Goal: Task Accomplishment & Management: Check status

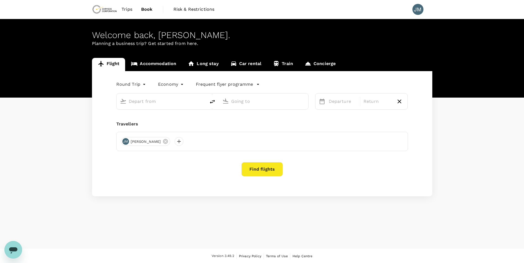
type input "Townsville (TSV)"
type input "Dunedin (DUD)"
type input "Townsville (TSV)"
type input "Dunedin (DUD)"
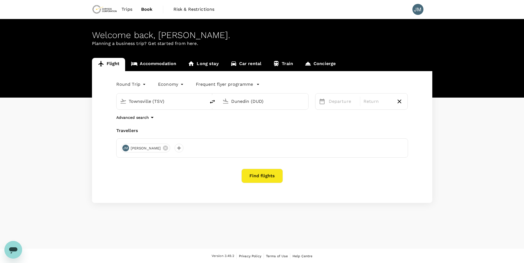
click at [122, 8] on span "Trips" at bounding box center [126, 9] width 11 height 7
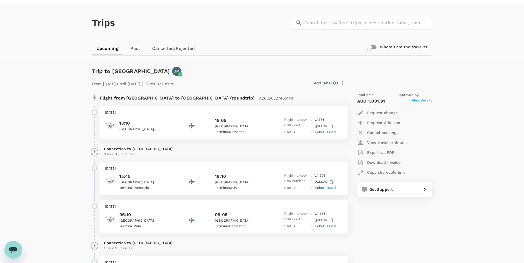
scroll to position [28, 0]
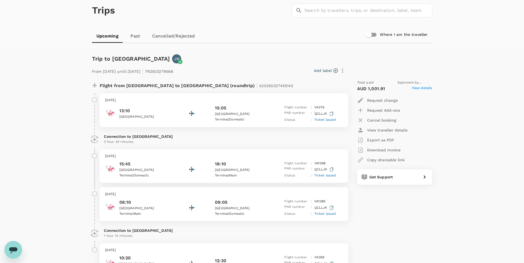
click at [327, 120] on span "Ticket issued" at bounding box center [325, 120] width 22 height 4
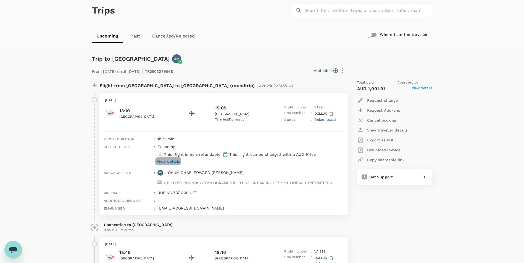
click at [167, 162] on p "View details" at bounding box center [168, 162] width 23 height 6
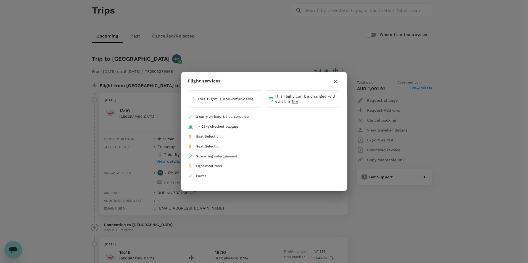
click at [335, 83] on icon "button" at bounding box center [335, 81] width 7 height 7
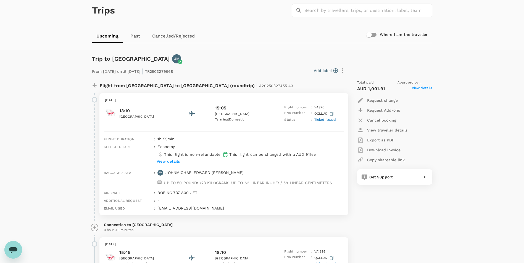
click at [378, 140] on p "Export as PDF" at bounding box center [380, 140] width 27 height 6
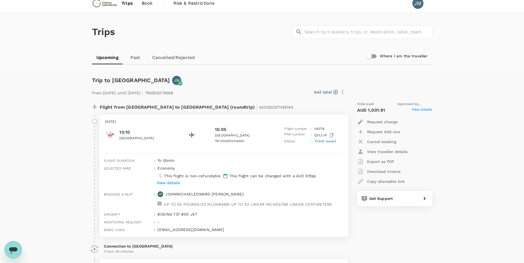
scroll to position [0, 0]
